Goal: Information Seeking & Learning: Check status

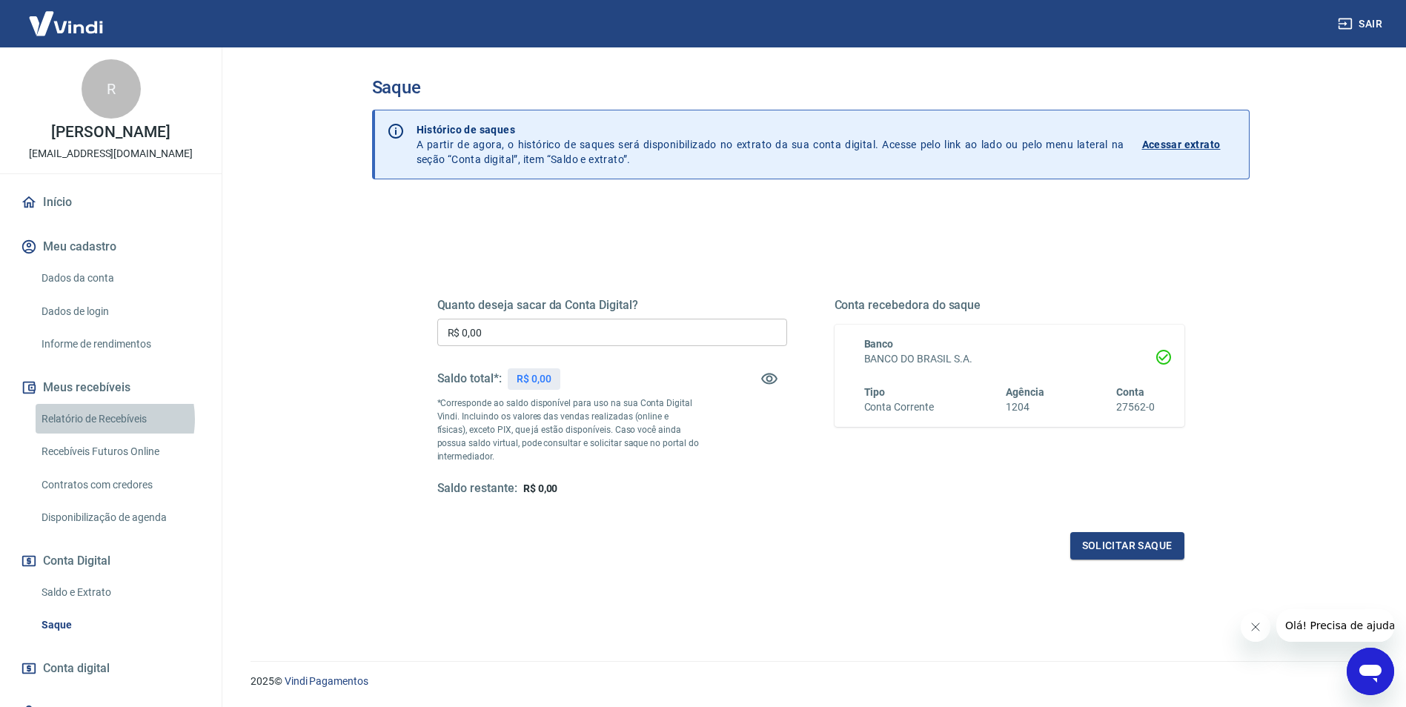
click at [96, 419] on link "Relatório de Recebíveis" at bounding box center [120, 419] width 168 height 30
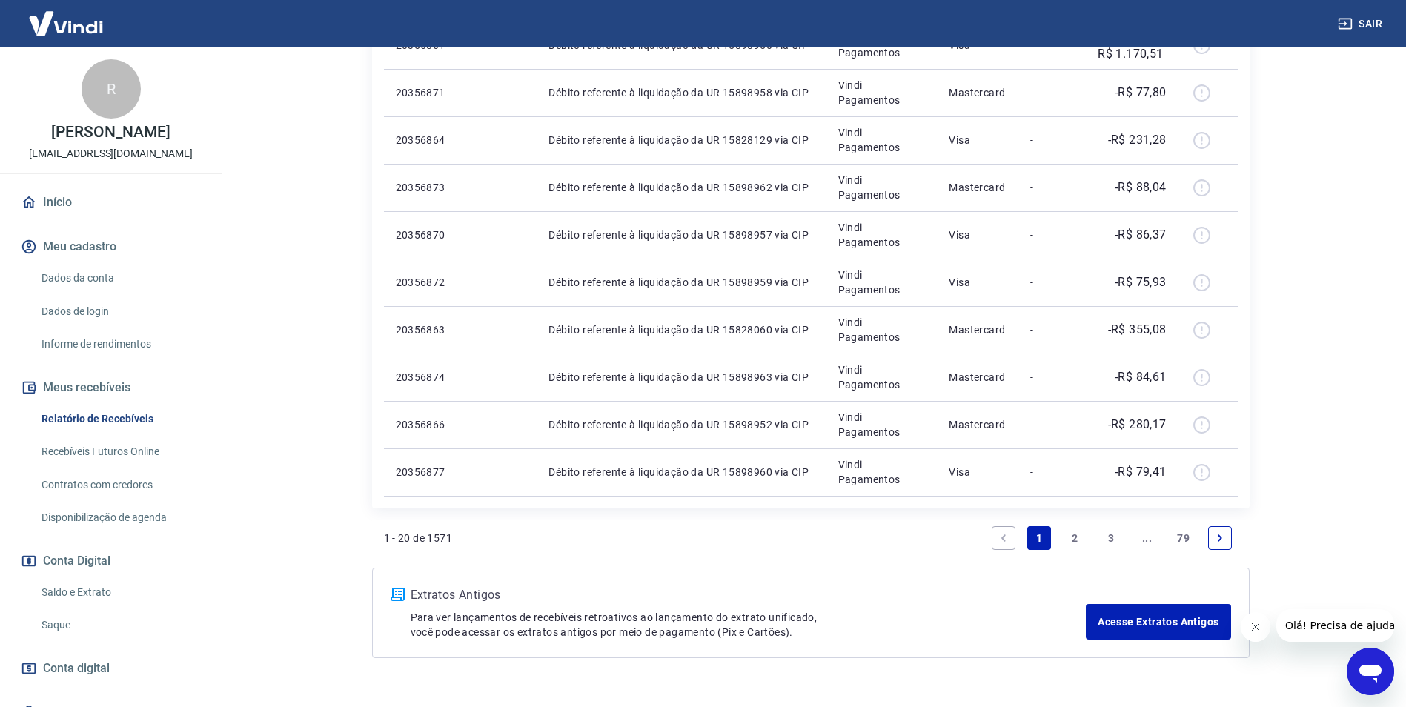
scroll to position [956, 0]
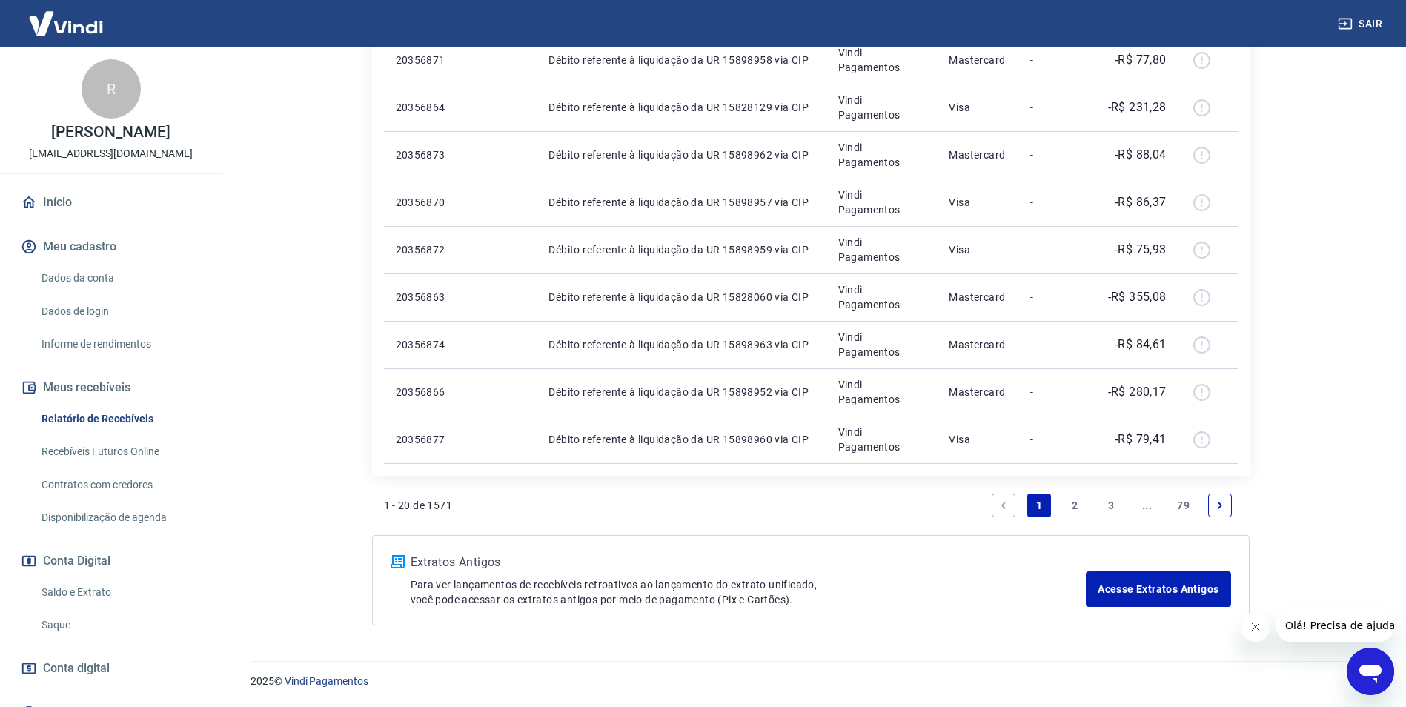
click at [1071, 508] on link "2" at bounding box center [1076, 506] width 24 height 24
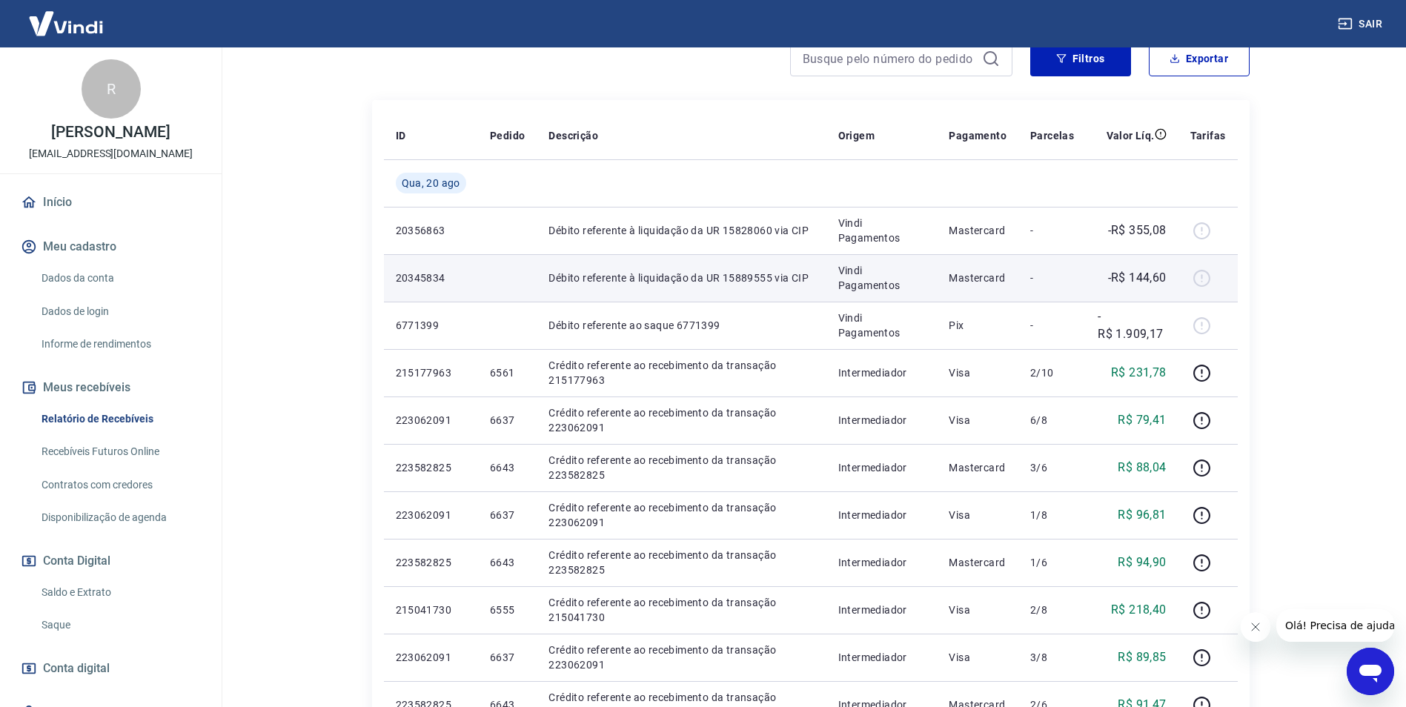
scroll to position [222, 0]
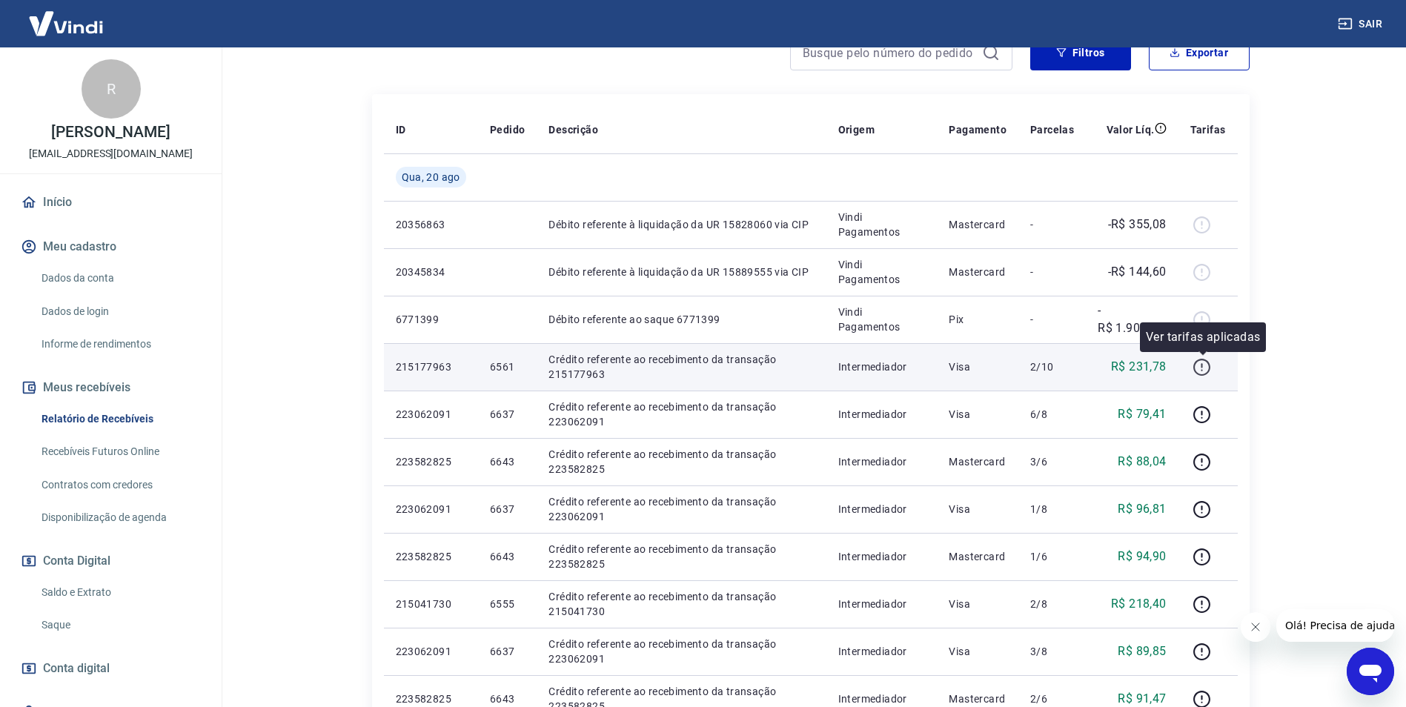
click at [1202, 366] on icon "button" at bounding box center [1202, 367] width 19 height 19
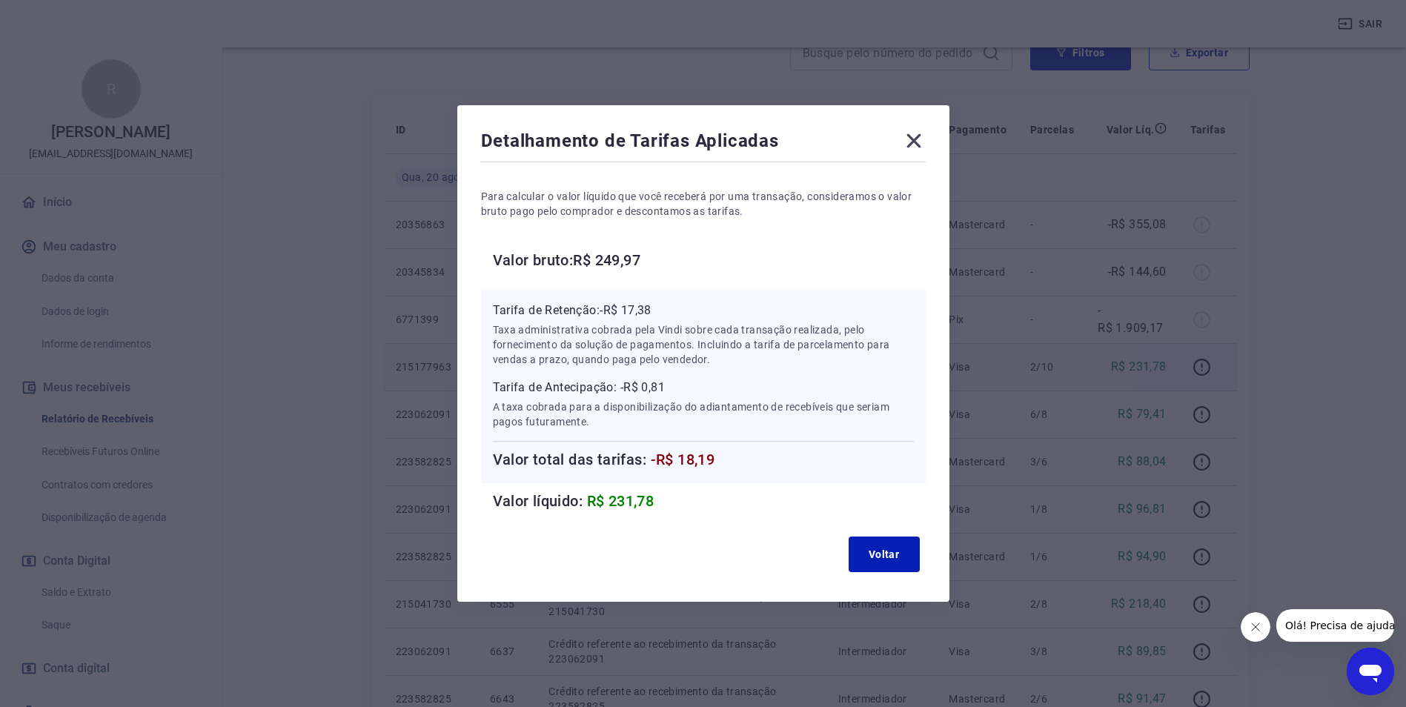
click at [918, 140] on icon at bounding box center [913, 141] width 14 height 14
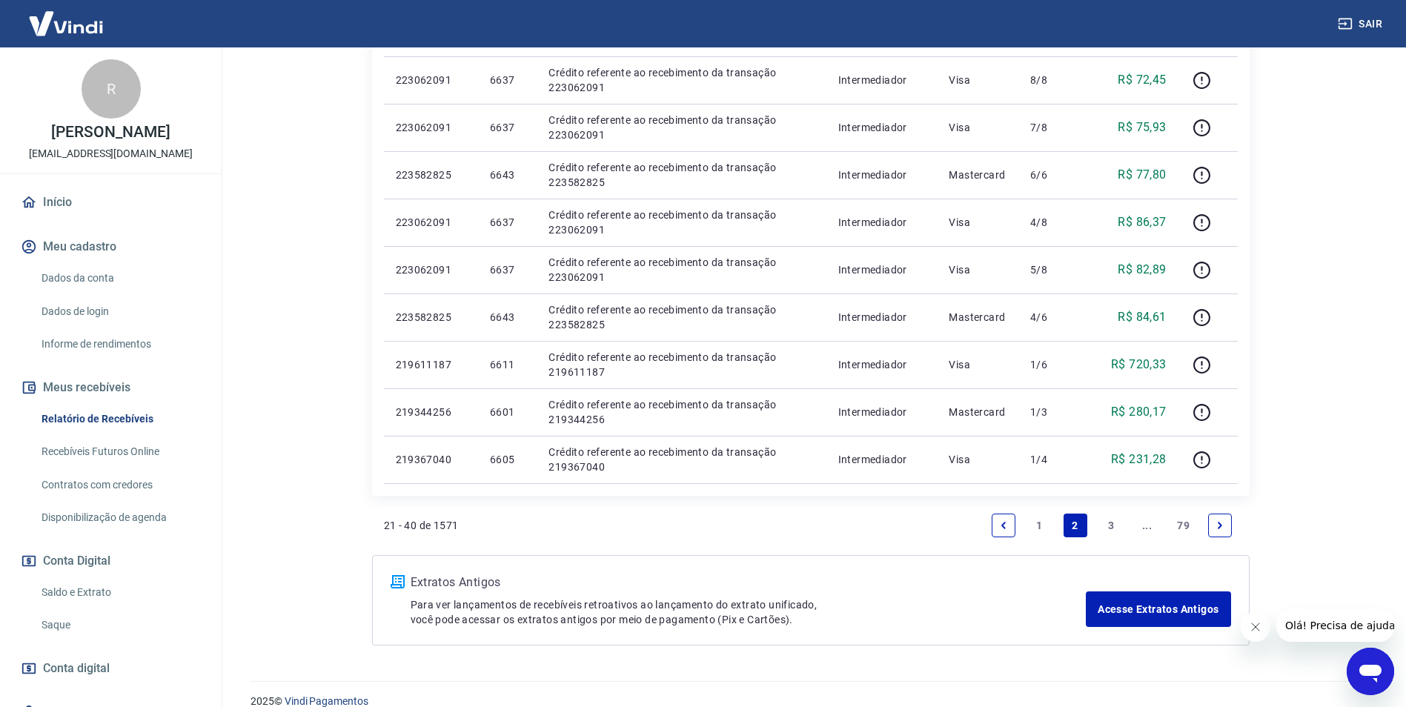
scroll to position [889, 0]
click at [1107, 525] on link "3" at bounding box center [1111, 525] width 24 height 24
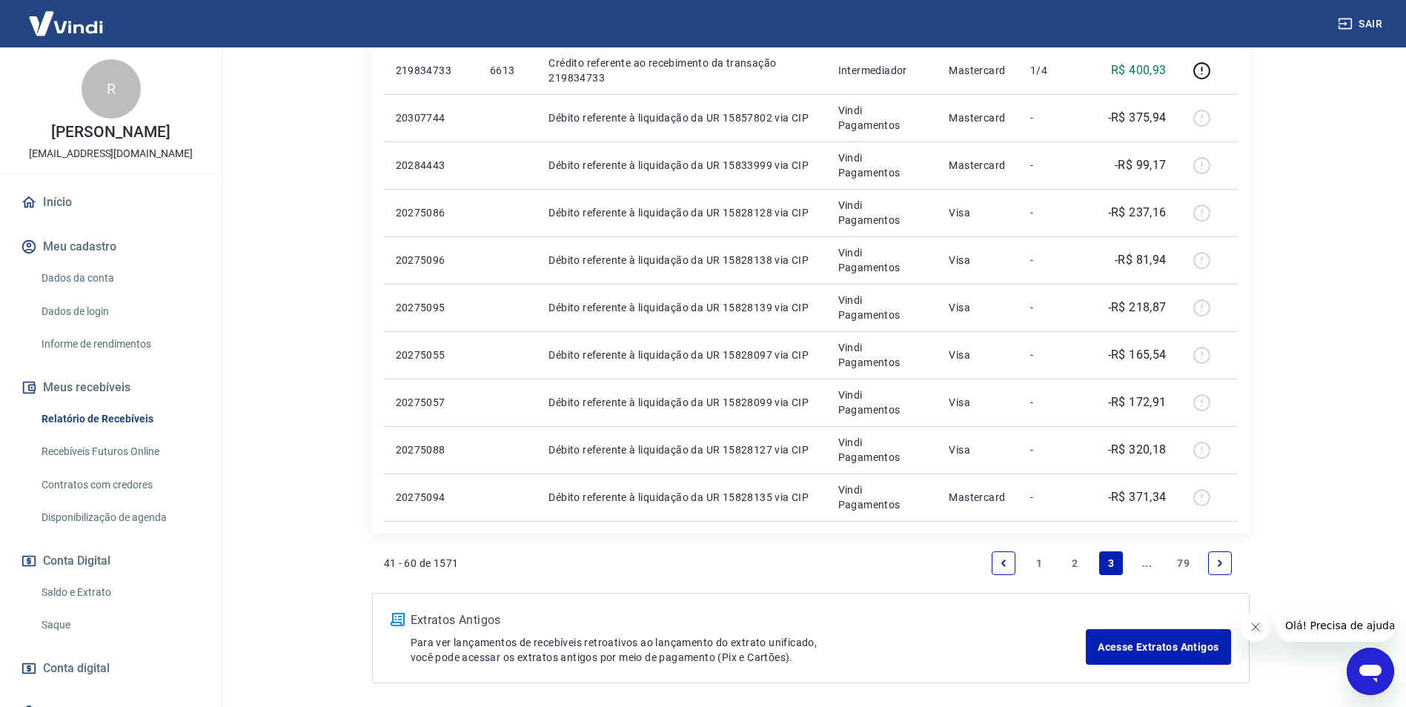
scroll to position [1004, 0]
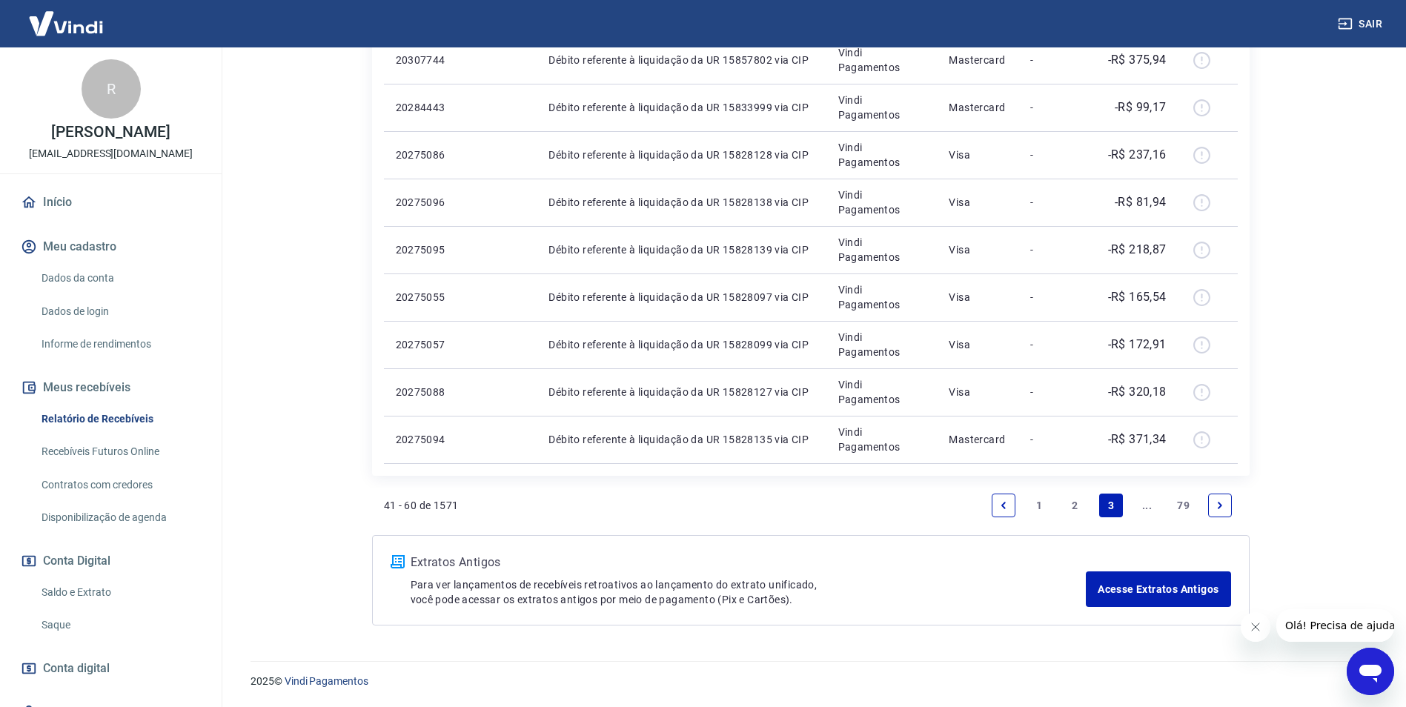
click at [1215, 509] on icon "Next page" at bounding box center [1220, 505] width 10 height 10
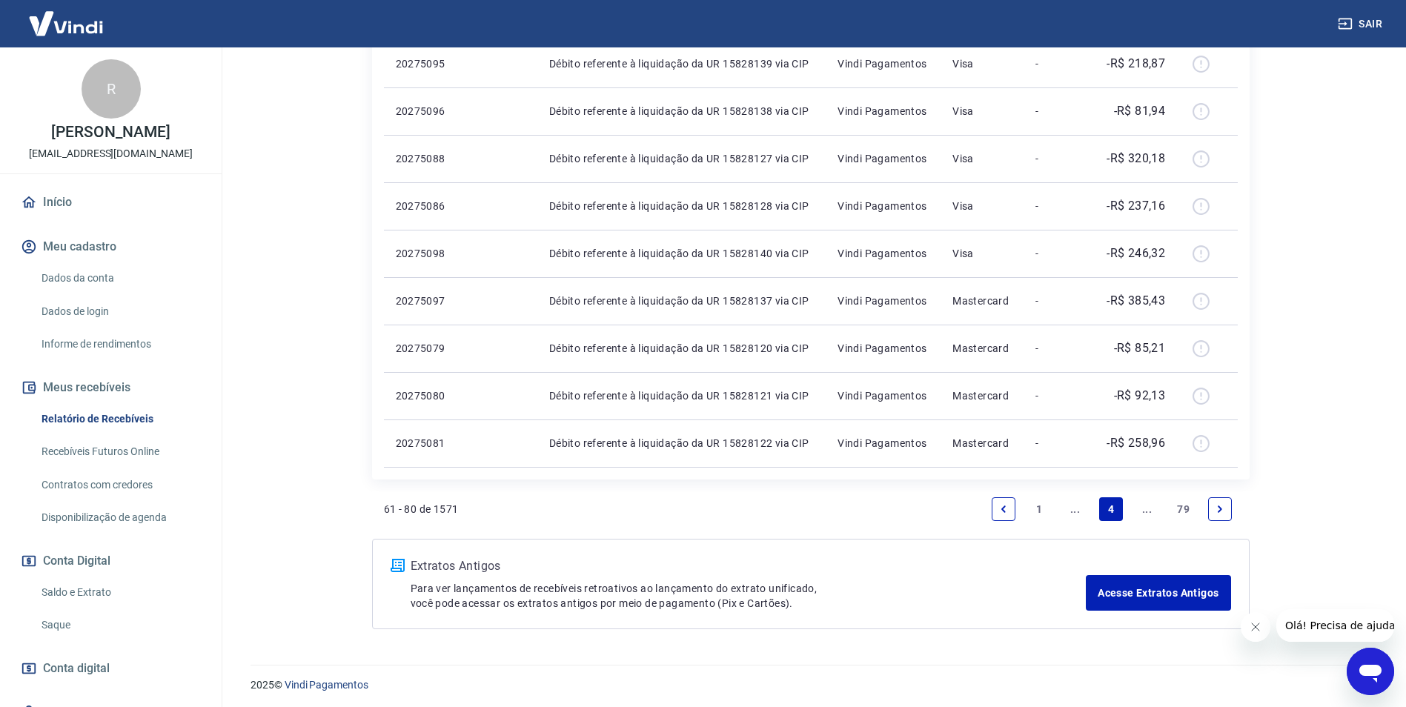
scroll to position [909, 0]
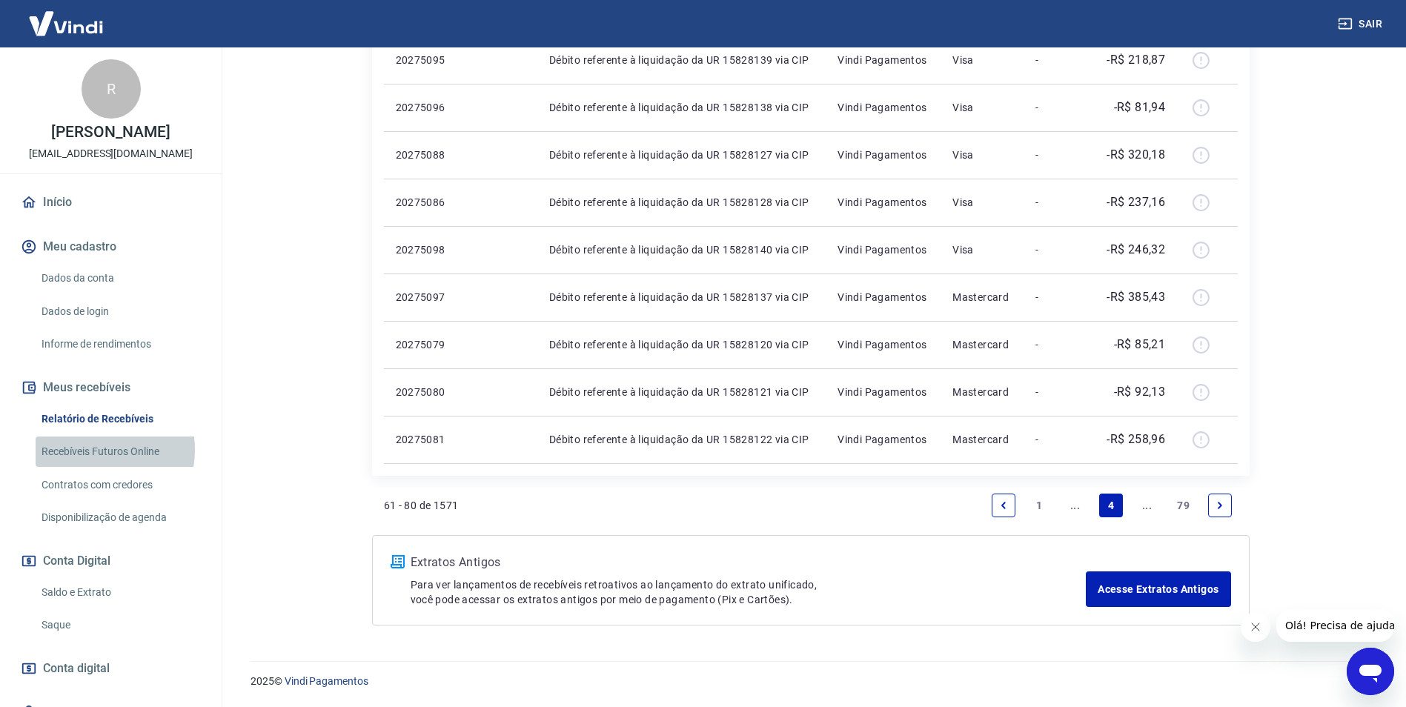
click at [90, 450] on link "Recebíveis Futuros Online" at bounding box center [120, 452] width 168 height 30
